Goal: Information Seeking & Learning: Learn about a topic

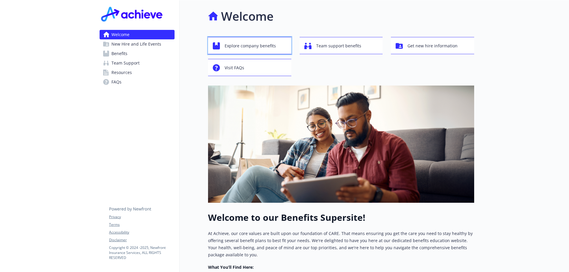
click at [238, 42] on span "Explore company benefits" at bounding box center [250, 45] width 51 height 11
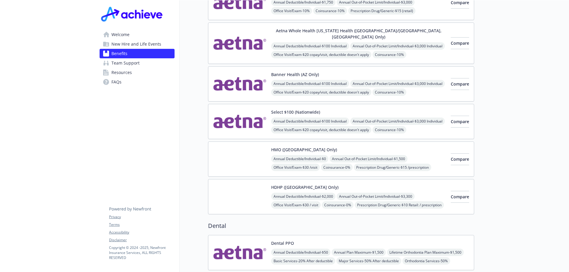
scroll to position [59, 0]
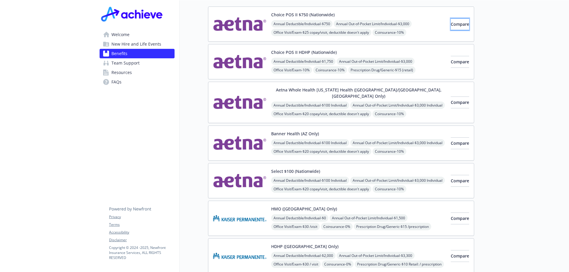
click at [451, 23] on button "Compare" at bounding box center [460, 24] width 18 height 12
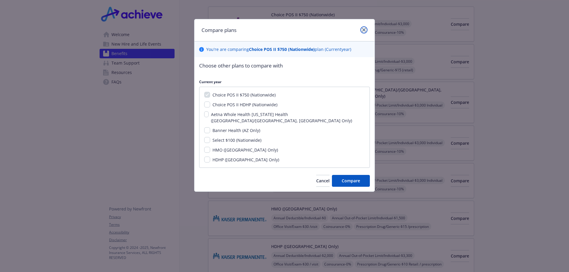
click at [363, 30] on icon "close" at bounding box center [364, 30] width 4 height 4
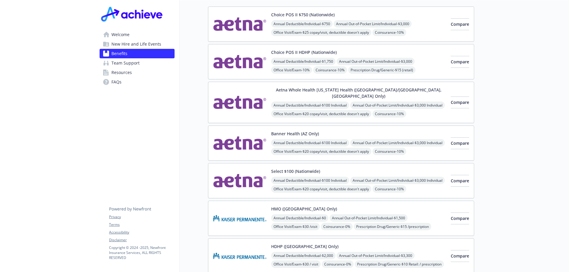
click at [127, 45] on span "New Hire and Life Events" at bounding box center [136, 43] width 50 height 9
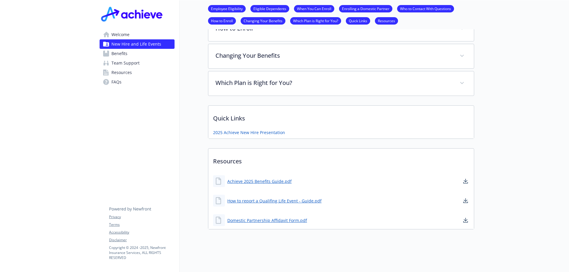
scroll to position [315, 0]
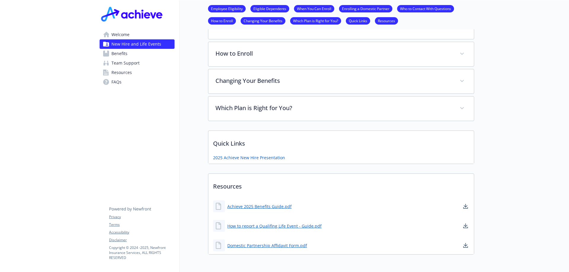
click at [130, 65] on span "Team Support" at bounding box center [125, 62] width 28 height 9
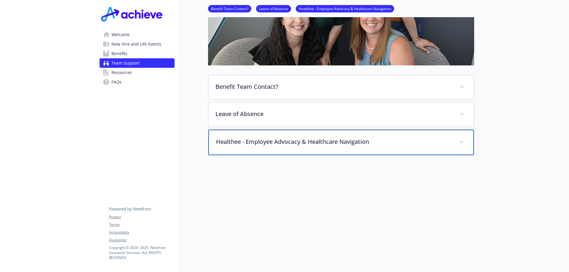
click at [219, 138] on p "Healthee - Employee Advocacy & Healthcare Navigation" at bounding box center [334, 142] width 236 height 9
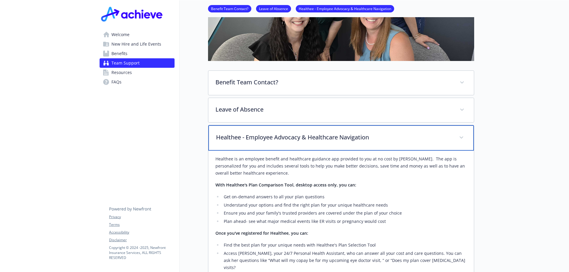
scroll to position [0, 0]
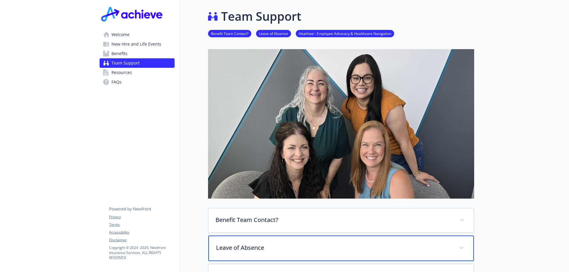
click at [274, 255] on div "Leave of Absence" at bounding box center [341, 248] width 266 height 25
